Goal: Information Seeking & Learning: Learn about a topic

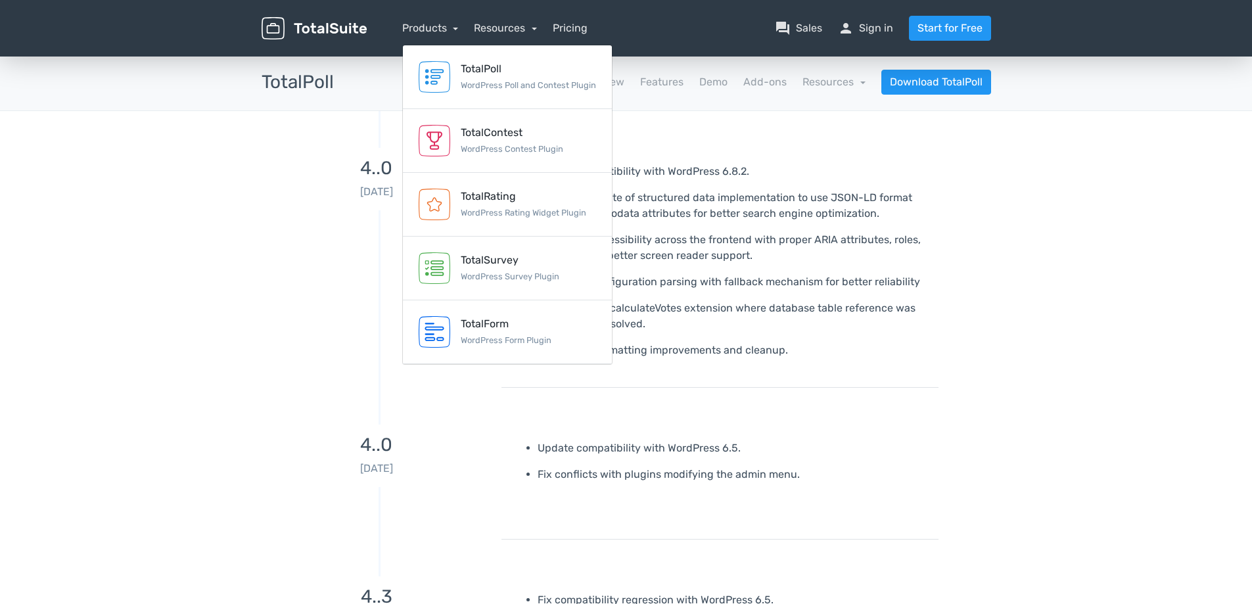
click at [718, 249] on p "Enhanced accessibility across the frontend with proper ARIA attributes, roles, …" at bounding box center [733, 248] width 391 height 32
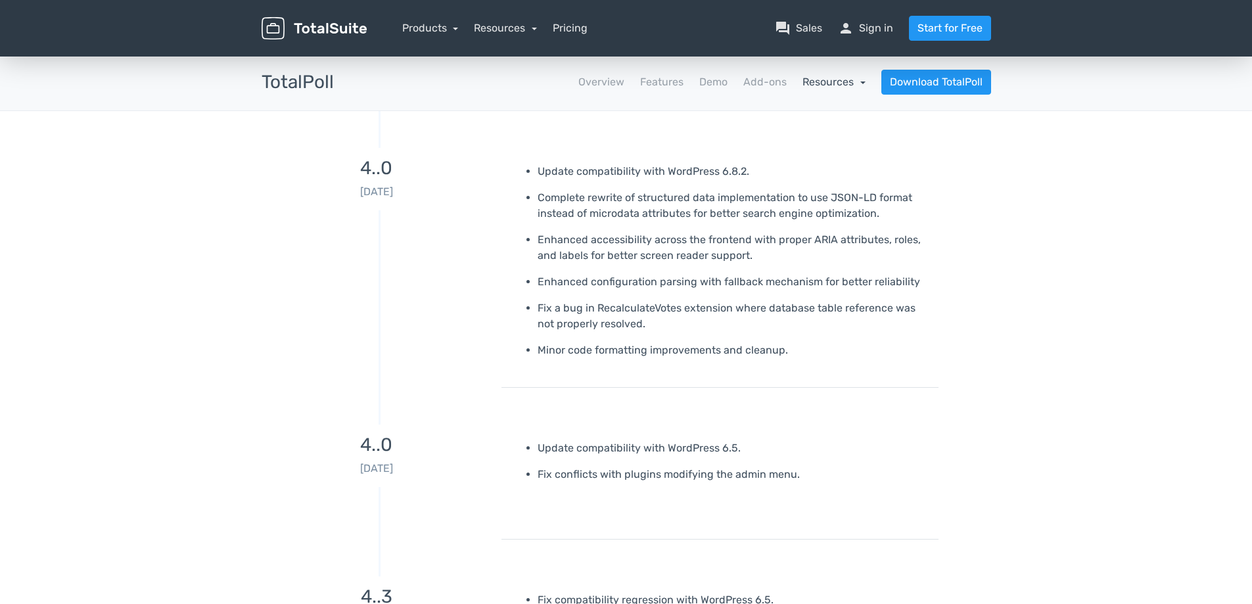
click at [839, 81] on link "Resources" at bounding box center [834, 82] width 63 height 12
click at [828, 116] on link "school Documentation" at bounding box center [803, 117] width 124 height 37
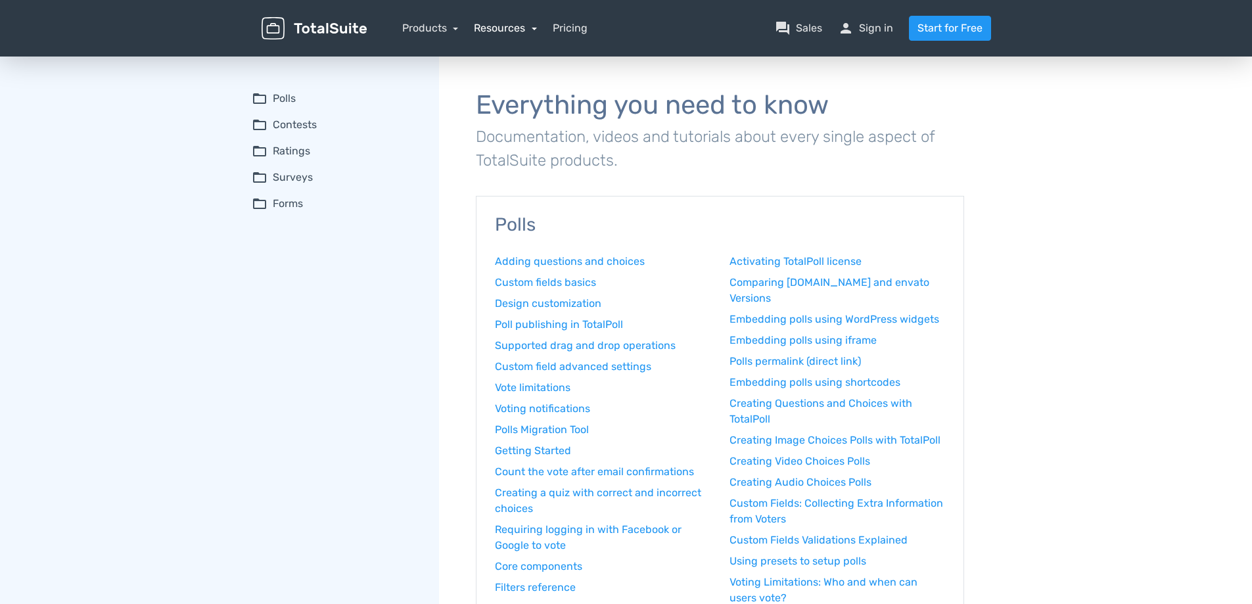
click at [479, 28] on link "Resources" at bounding box center [505, 28] width 63 height 12
click at [454, 27] on link "Products" at bounding box center [430, 28] width 57 height 12
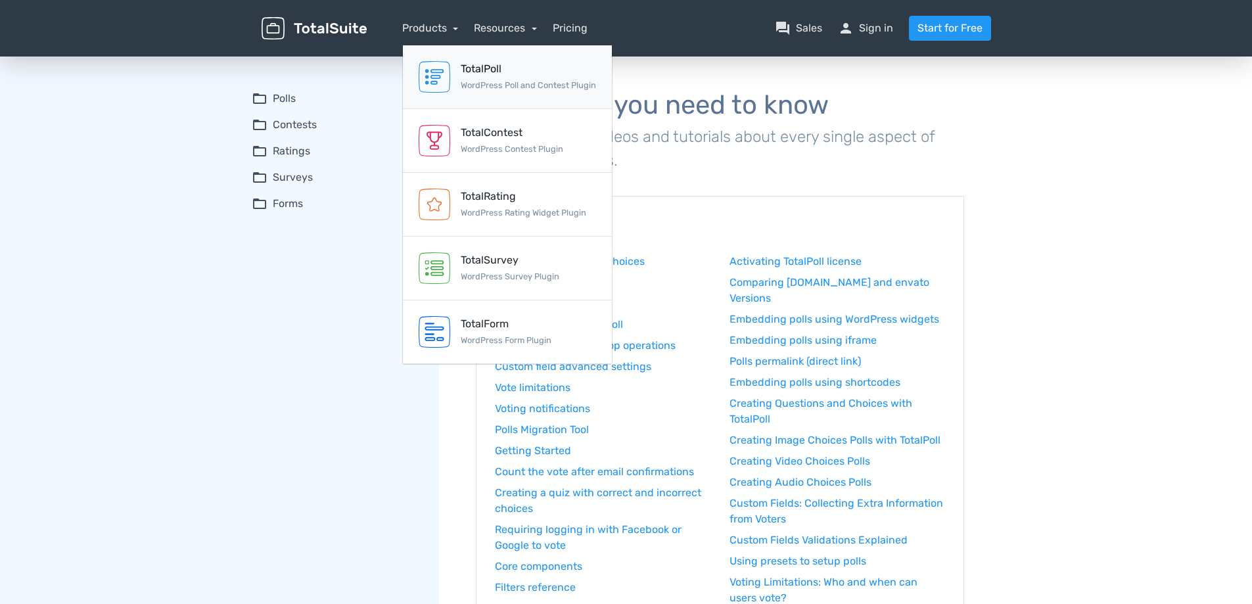
click at [511, 70] on div "TotalPoll" at bounding box center [528, 69] width 135 height 16
